Goal: Find specific page/section: Find specific page/section

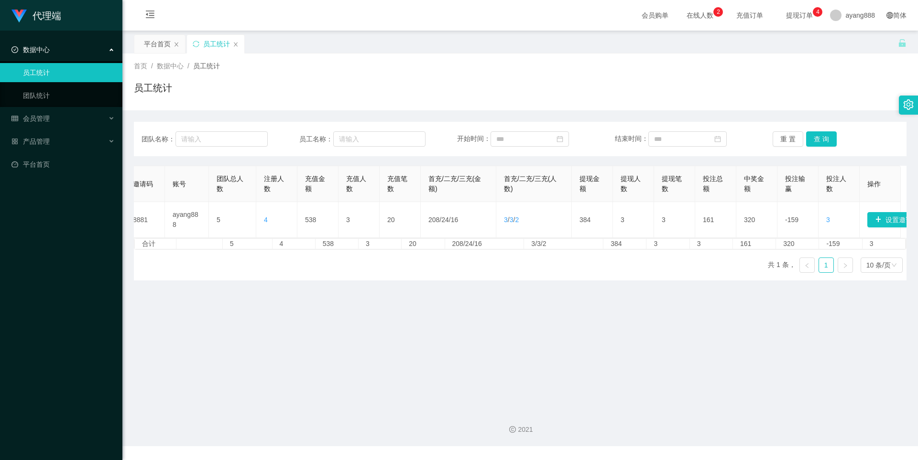
scroll to position [0, 16]
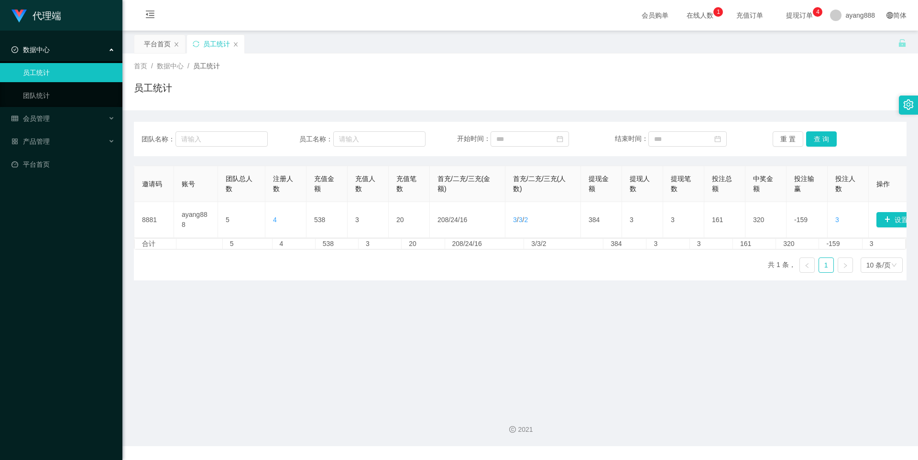
click at [47, 51] on span "数据中心" at bounding box center [30, 50] width 38 height 8
